Goal: Task Accomplishment & Management: Use online tool/utility

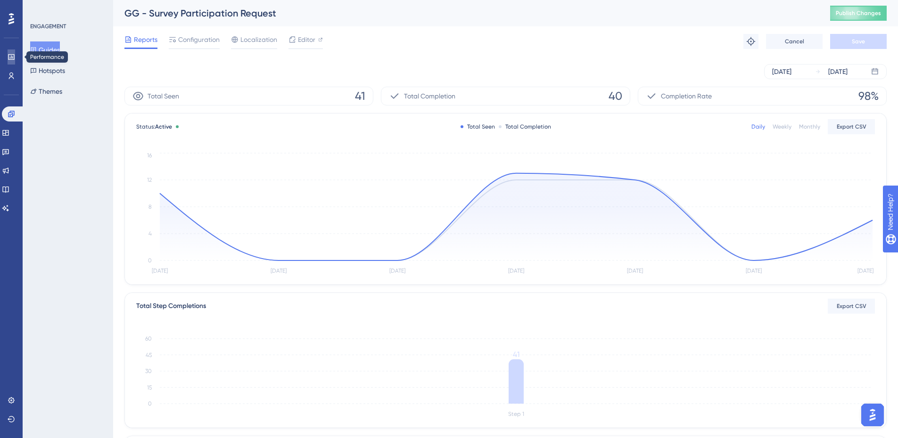
click at [12, 57] on icon at bounding box center [11, 57] width 6 height 6
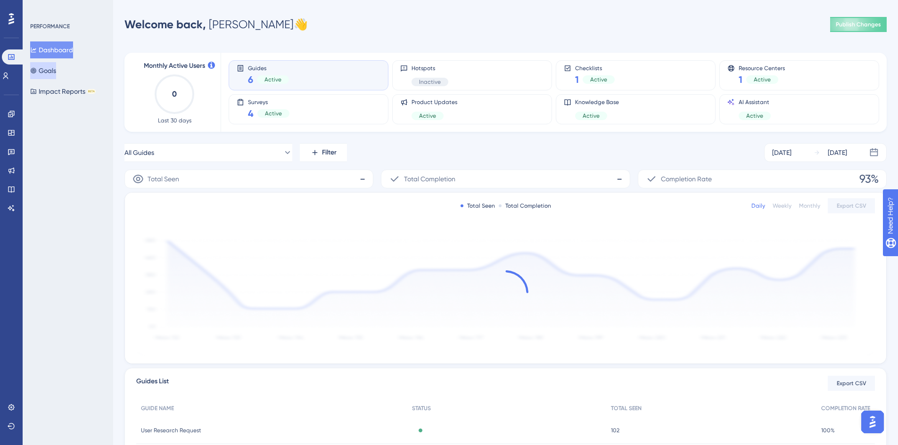
click at [41, 74] on button "Goals" at bounding box center [43, 70] width 26 height 17
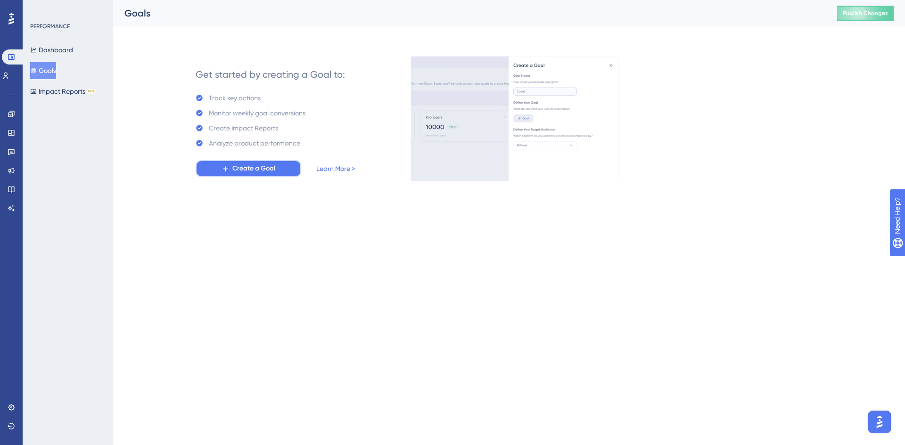
click at [243, 169] on span "Create a Goal" at bounding box center [253, 168] width 43 height 11
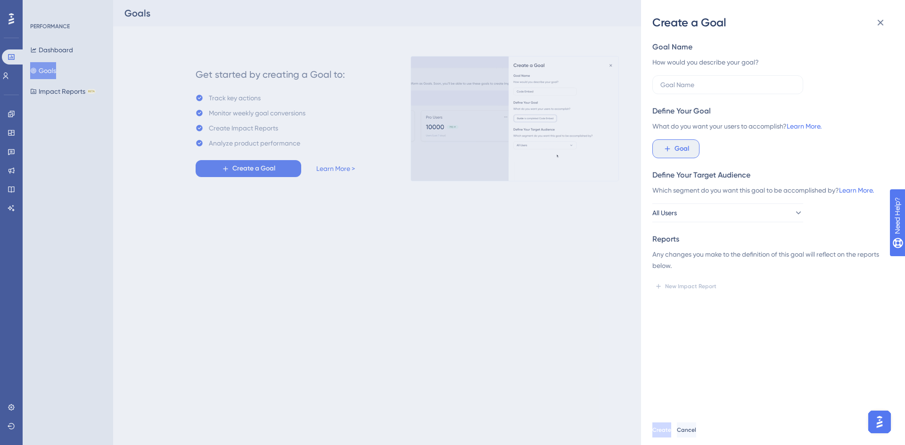
click at [675, 149] on span "Goal" at bounding box center [682, 148] width 15 height 11
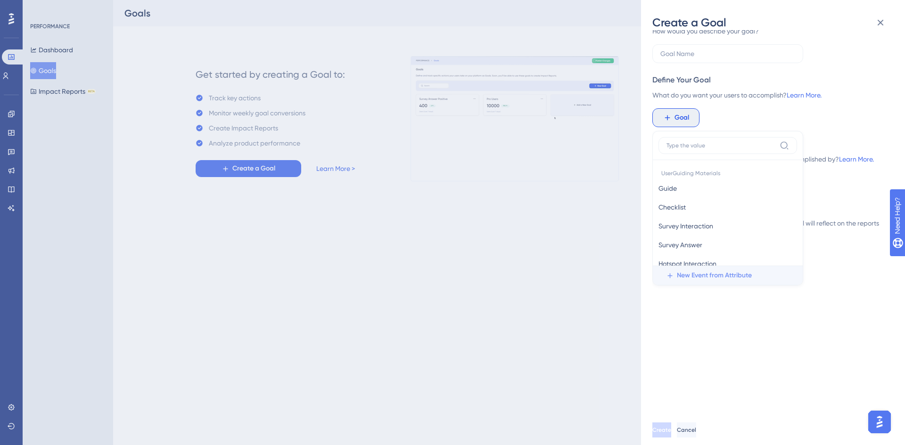
click at [709, 276] on span "New Event from Attribute" at bounding box center [714, 275] width 75 height 11
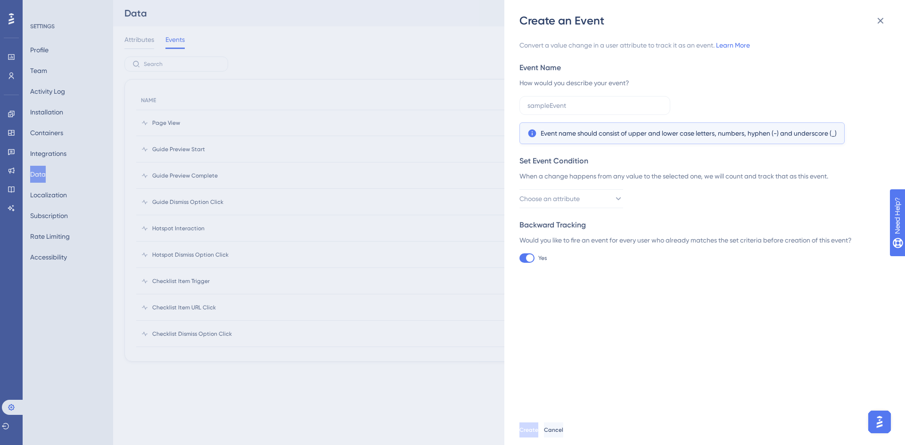
click at [174, 122] on div "Create an Event Convert a value change in a user attribute to track it as an ev…" at bounding box center [452, 222] width 905 height 445
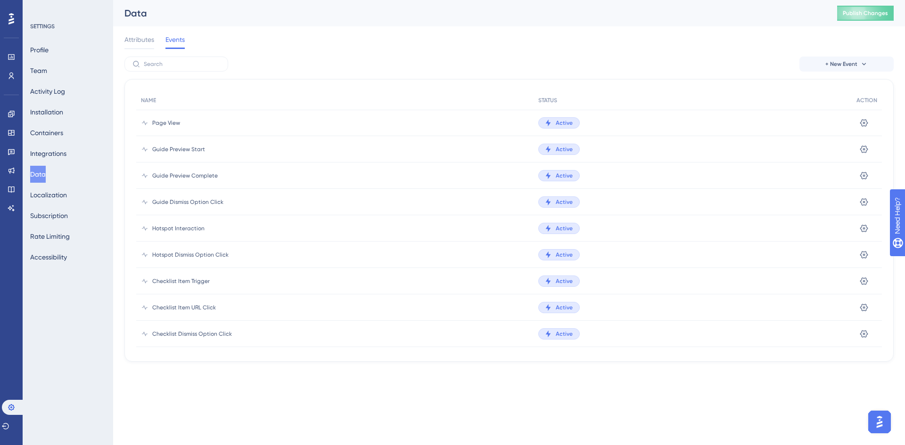
click at [166, 128] on div "Page View" at bounding box center [334, 123] width 397 height 26
click at [167, 123] on span "Page View" at bounding box center [166, 123] width 28 height 8
click at [858, 128] on button at bounding box center [864, 122] width 15 height 15
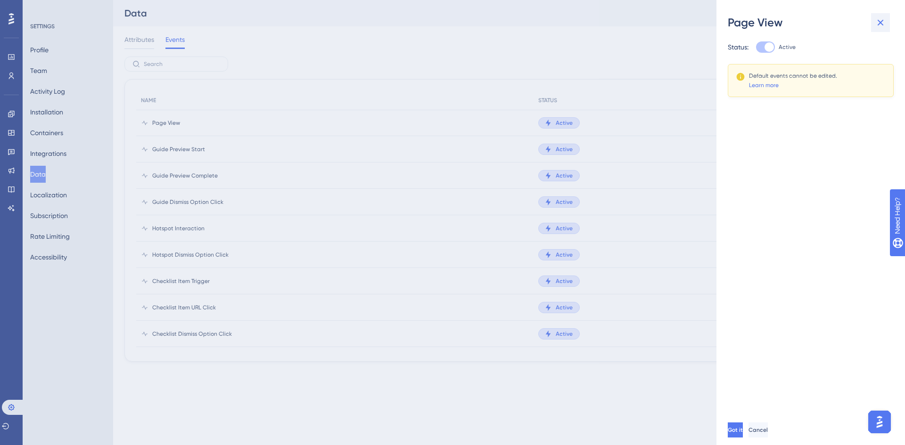
click at [880, 22] on icon at bounding box center [881, 23] width 6 height 6
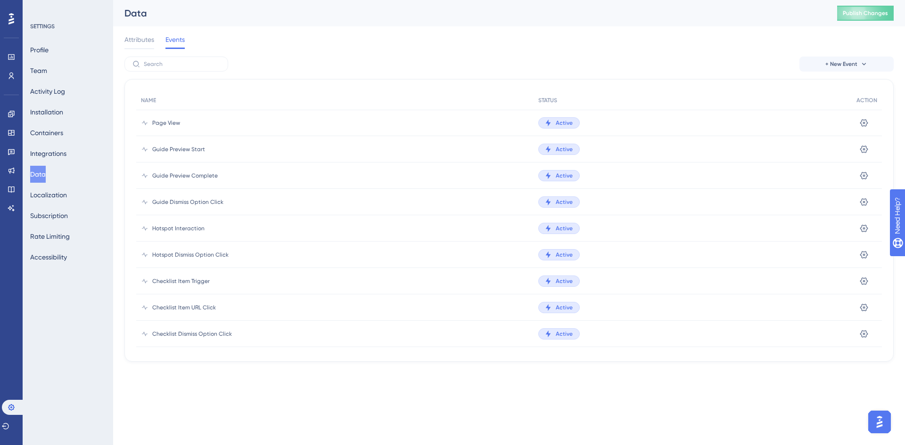
click at [151, 125] on div "Page View" at bounding box center [334, 123] width 397 height 26
click at [825, 70] on button "+ New Event" at bounding box center [847, 64] width 94 height 15
click at [839, 110] on span "Event from Attribute" at bounding box center [836, 109] width 60 height 11
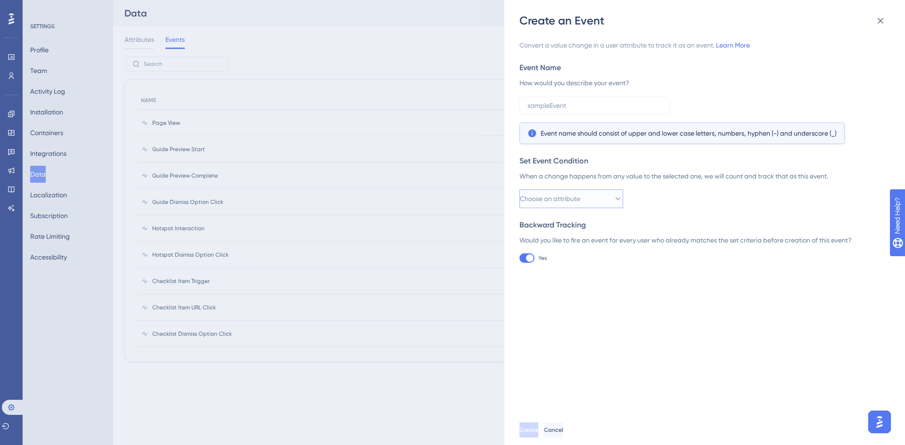
click at [603, 196] on button "Choose an attribute" at bounding box center [571, 199] width 104 height 19
click at [717, 241] on div "Would you like to fire an event for every user who already matches the set crit…" at bounding box center [701, 240] width 365 height 11
click at [878, 21] on icon at bounding box center [880, 20] width 11 height 11
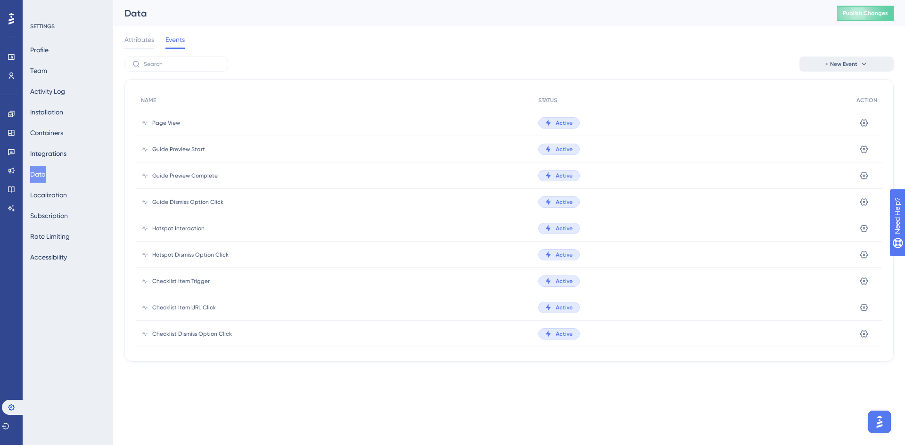
drag, startPoint x: 859, startPoint y: 54, endPoint x: 857, endPoint y: 62, distance: 8.4
click at [859, 56] on div "Attributes Events" at bounding box center [508, 41] width 769 height 30
click at [857, 63] on span "+ New Event" at bounding box center [841, 64] width 32 height 8
click at [763, 67] on div "+ New Event Custom Event Custom Event Event from Attribute Event from Attribute" at bounding box center [508, 64] width 769 height 15
click at [165, 126] on span "Page View" at bounding box center [166, 123] width 28 height 8
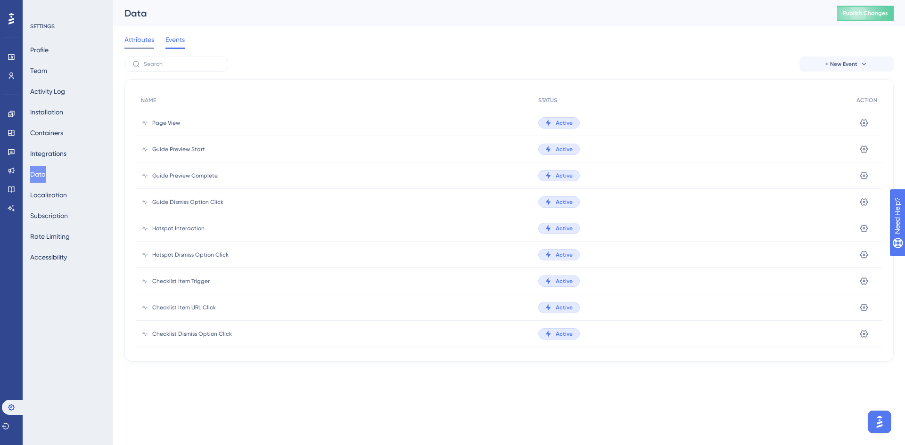
click at [131, 47] on div "Attributes" at bounding box center [139, 41] width 30 height 15
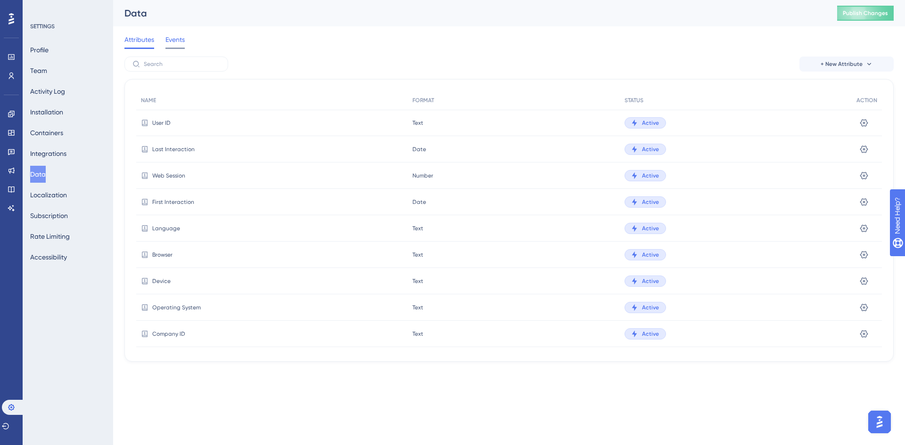
click at [178, 45] on div "Events" at bounding box center [174, 41] width 19 height 15
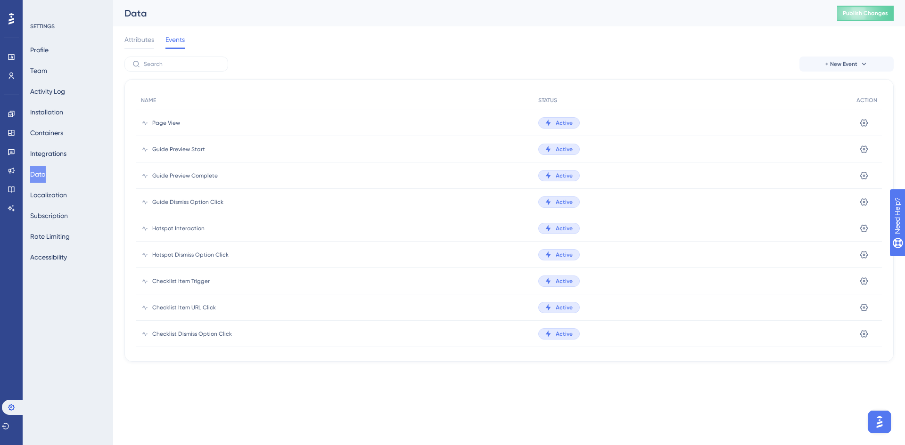
click at [165, 124] on span "Page View" at bounding box center [166, 123] width 28 height 8
click at [9, 61] on link at bounding box center [12, 56] width 8 height 15
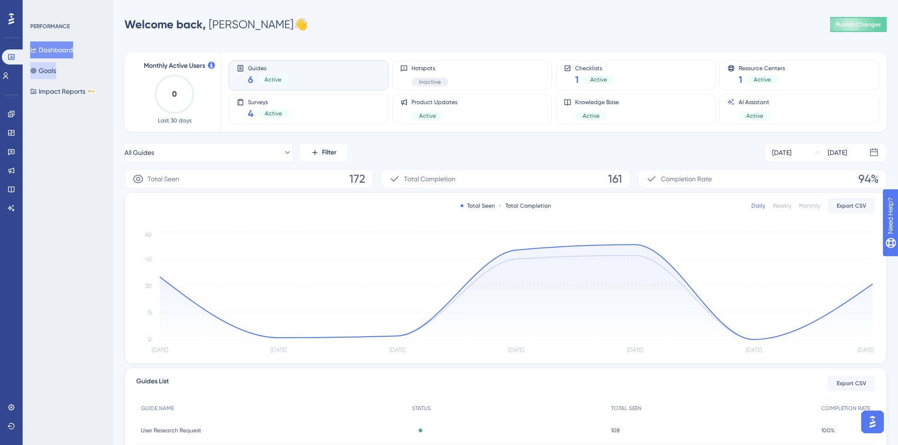
click at [55, 72] on button "Goals" at bounding box center [43, 70] width 26 height 17
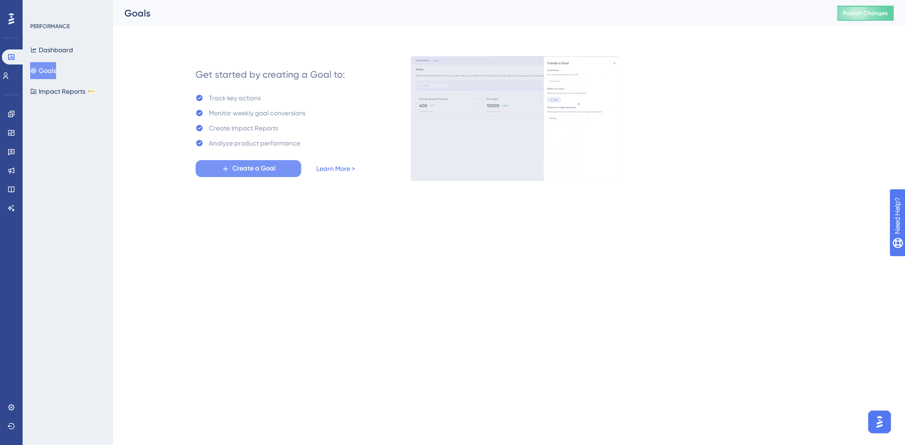
click at [234, 169] on span "Create a Goal" at bounding box center [253, 168] width 43 height 11
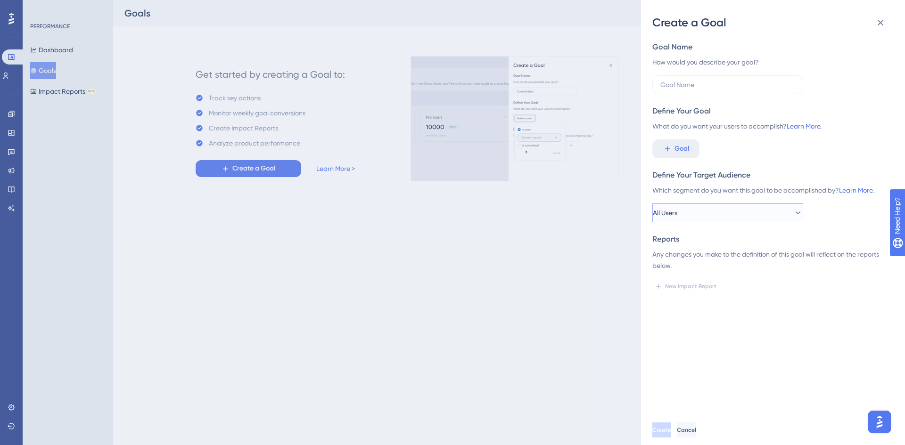
click at [748, 221] on button "All Users" at bounding box center [727, 213] width 151 height 19
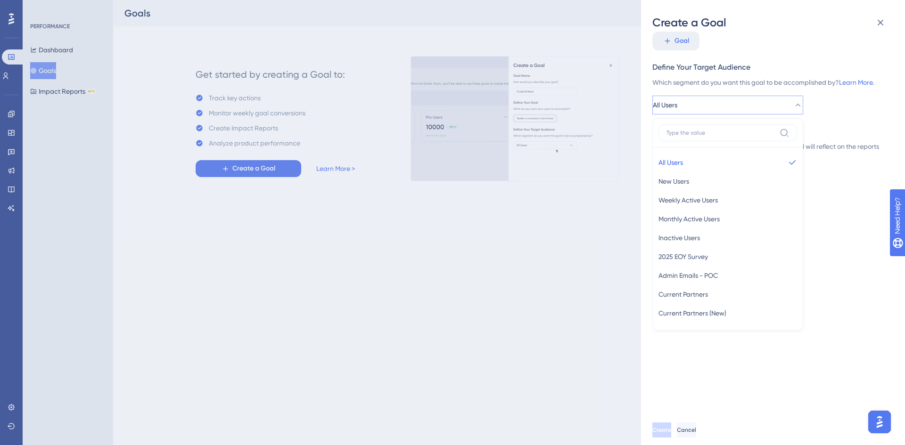
click at [850, 242] on div "Goal Name How would you describe your goal? Define Your Goal What do you want y…" at bounding box center [776, 222] width 249 height 385
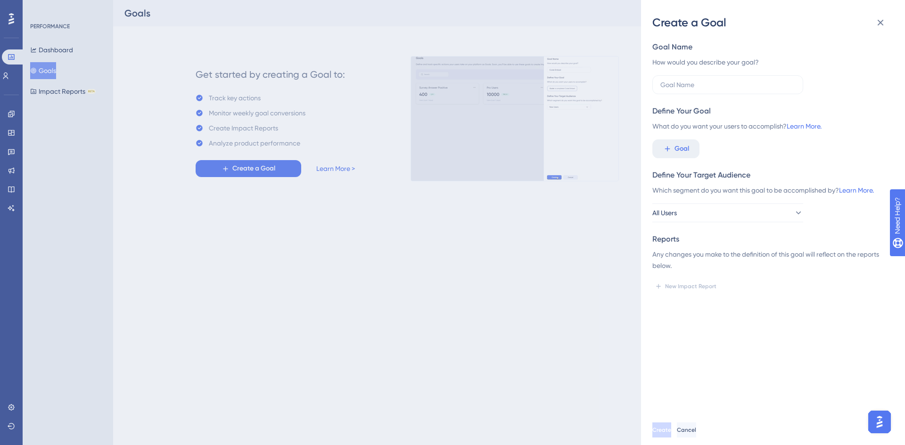
scroll to position [0, 0]
click at [691, 145] on button "Goal" at bounding box center [675, 149] width 47 height 19
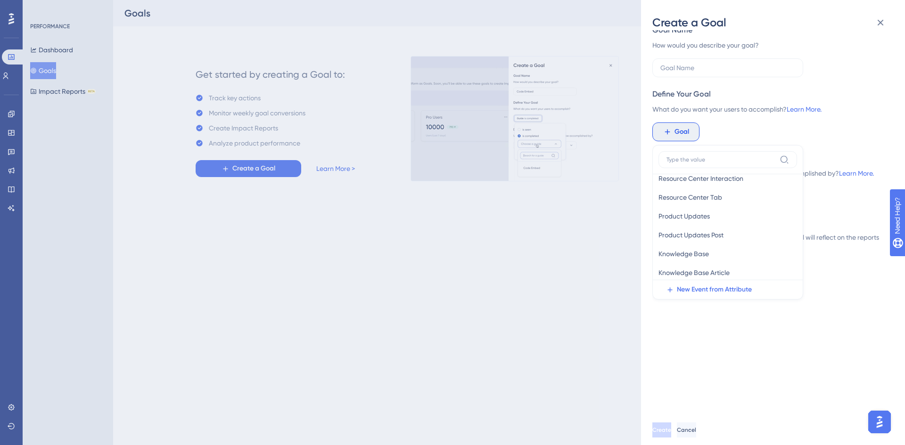
scroll to position [164, 0]
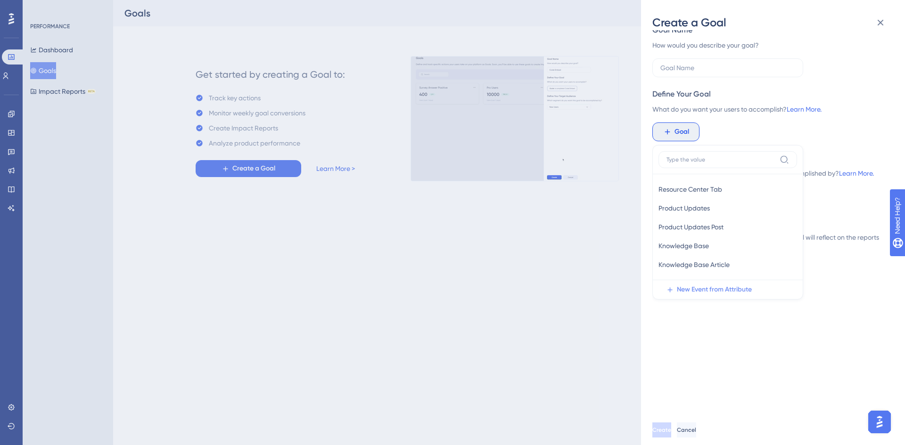
click at [724, 289] on span "New Event from Attribute" at bounding box center [714, 289] width 75 height 11
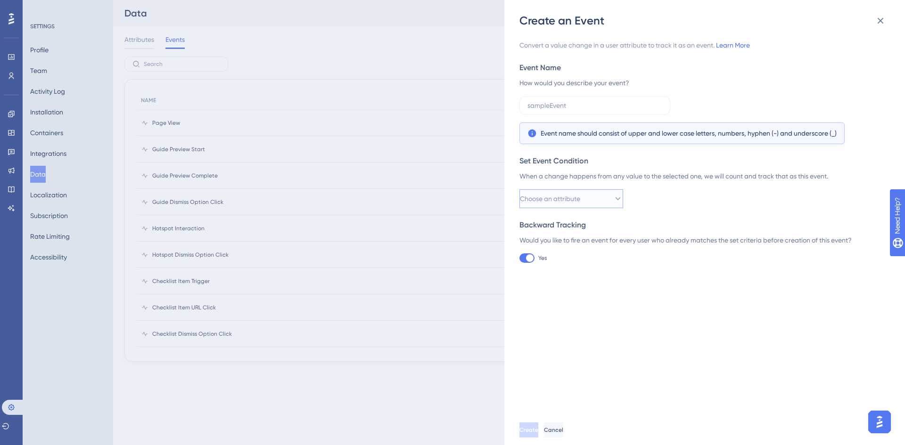
click at [578, 193] on button "Choose an attribute" at bounding box center [571, 199] width 104 height 19
click at [680, 193] on div "Choose an attribute Email Email Name Name" at bounding box center [701, 199] width 365 height 19
click at [883, 17] on icon at bounding box center [880, 20] width 11 height 11
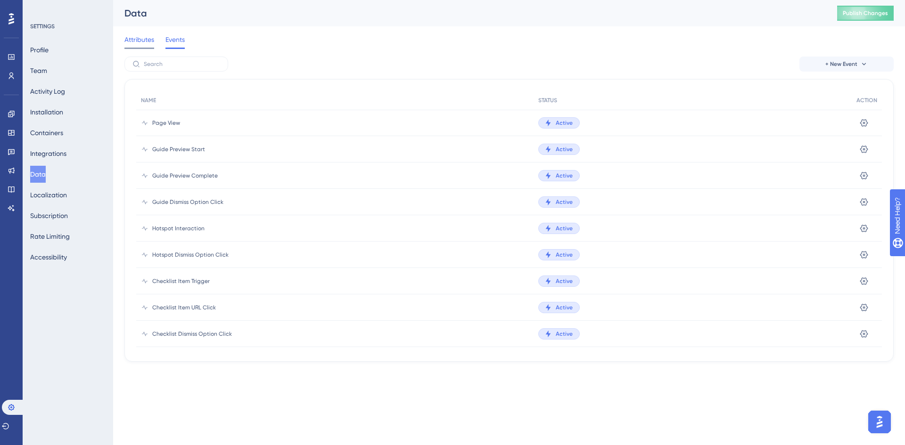
click at [136, 44] on span "Attributes" at bounding box center [139, 39] width 30 height 11
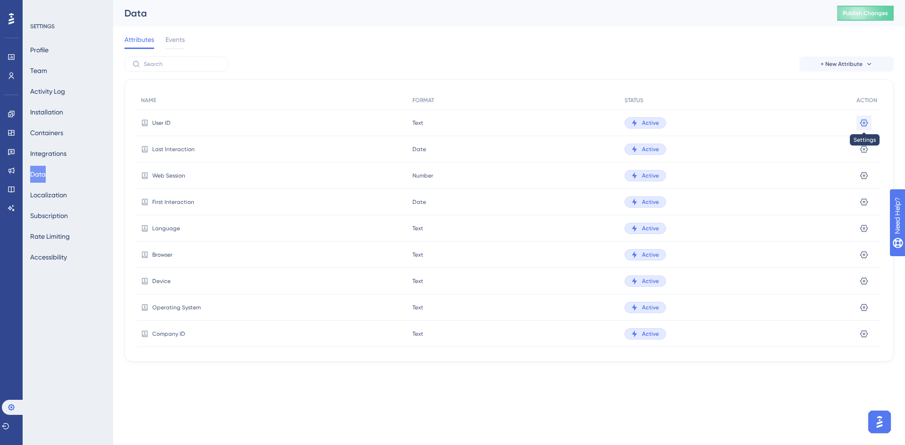
click at [866, 128] on button at bounding box center [864, 122] width 15 height 15
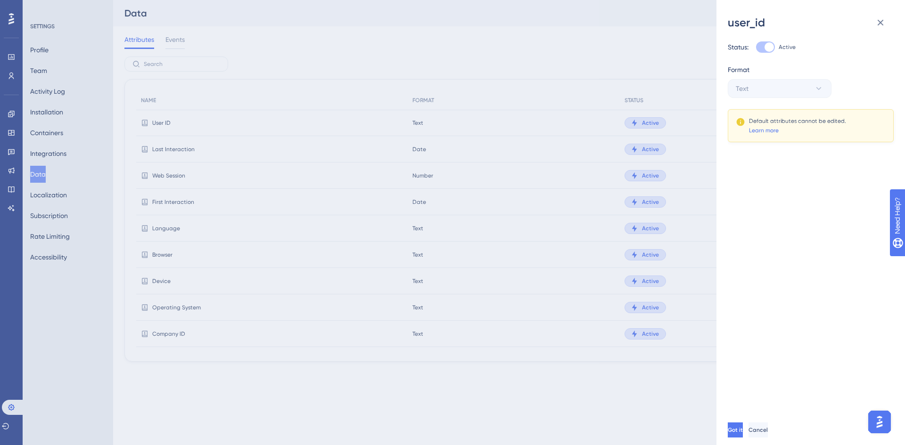
click at [671, 41] on div "user_id Status: Active Format Text Default attributes cannot be edited. Learn m…" at bounding box center [452, 222] width 905 height 445
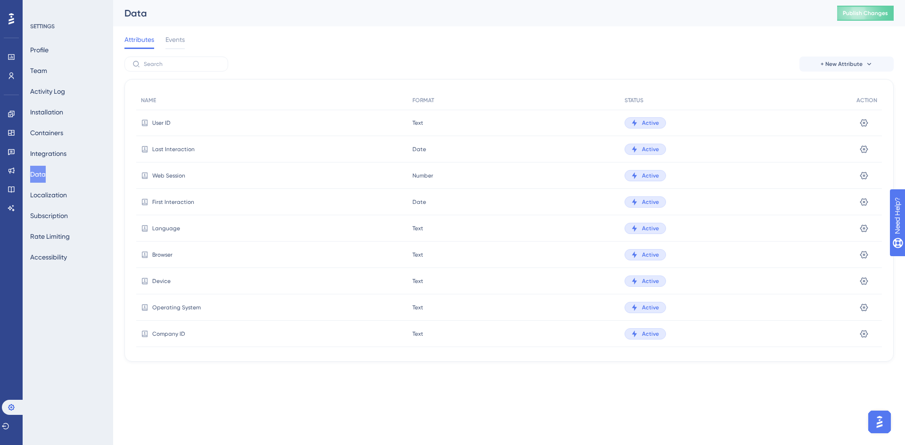
click at [169, 176] on span "Web Session" at bounding box center [168, 176] width 33 height 8
click at [169, 50] on div "Attributes Events" at bounding box center [508, 41] width 769 height 30
click at [174, 42] on span "Events" at bounding box center [174, 39] width 19 height 11
